Goal: Transaction & Acquisition: Purchase product/service

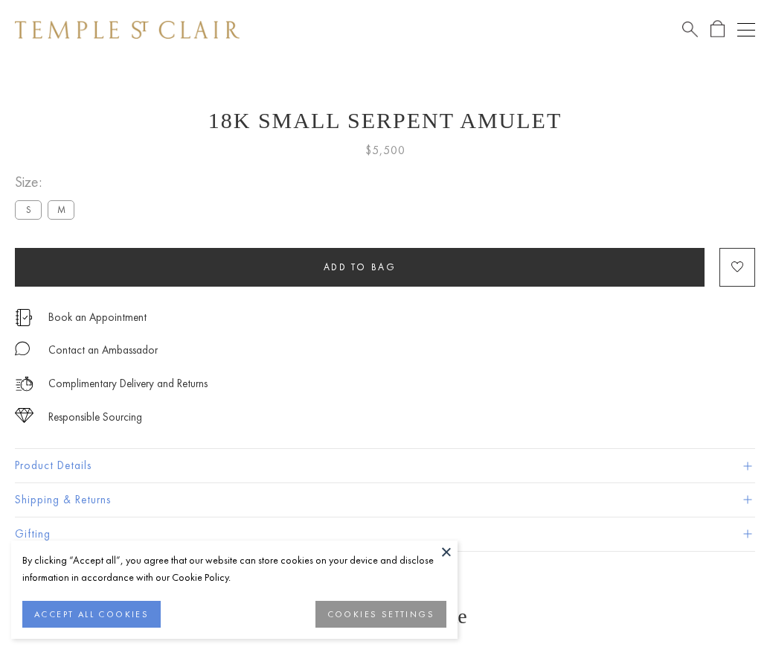
click at [359, 266] on span "Add to bag" at bounding box center [360, 267] width 73 height 13
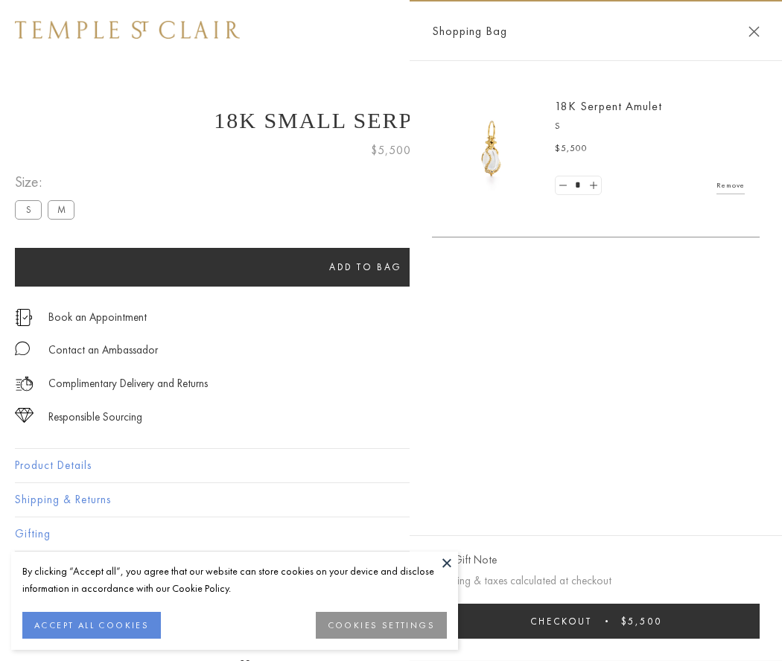
click at [605, 621] on button "Checkout $5,500" at bounding box center [595, 621] width 327 height 35
